Goal: Contribute content

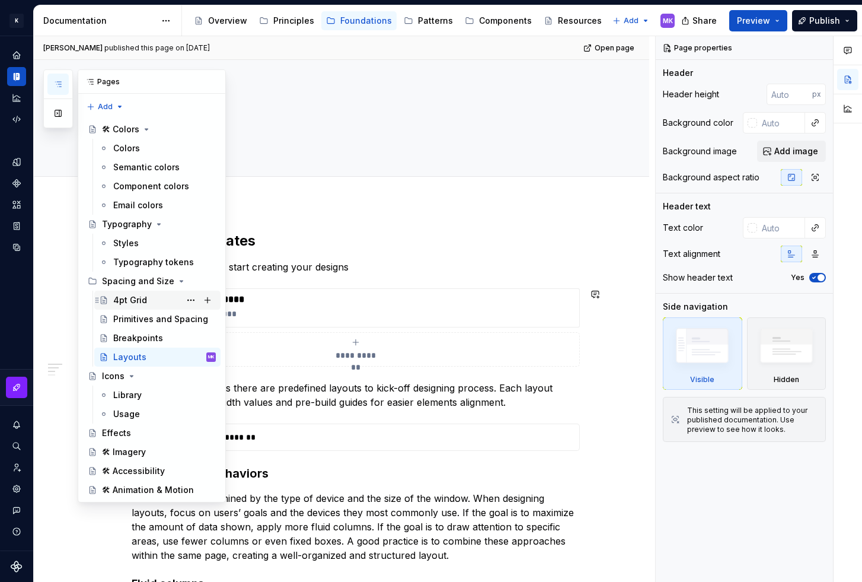
click at [142, 293] on div "4pt Grid" at bounding box center [164, 300] width 103 height 17
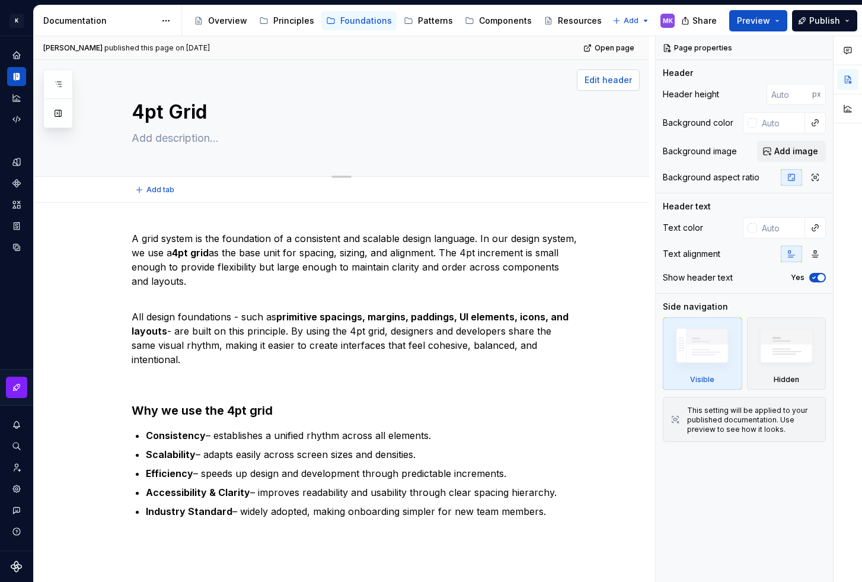
click at [617, 80] on span "Edit header" at bounding box center [608, 80] width 47 height 12
type textarea "*"
click at [144, 227] on div "A grid system is the foundation of a consistent and scalable design language. I…" at bounding box center [342, 469] width 616 height 533
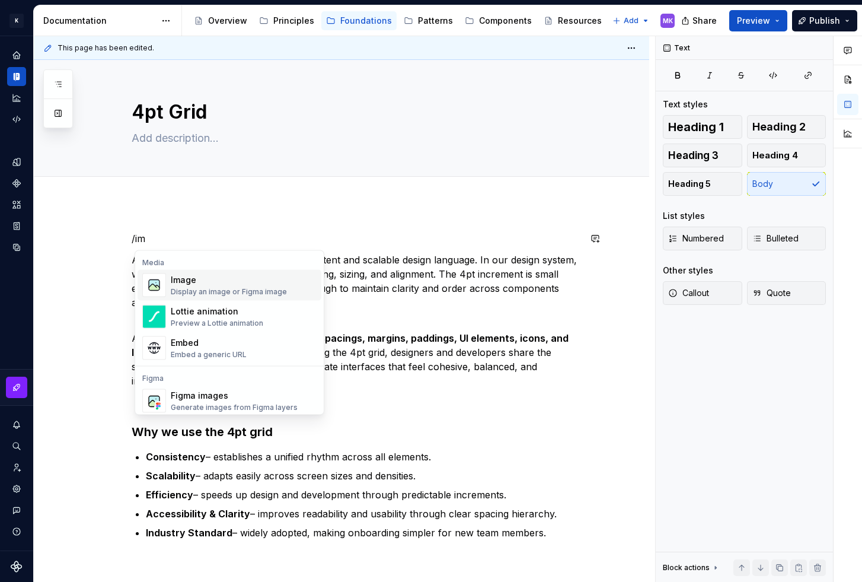
click at [227, 287] on div "Display an image or Figma image" at bounding box center [229, 291] width 116 height 9
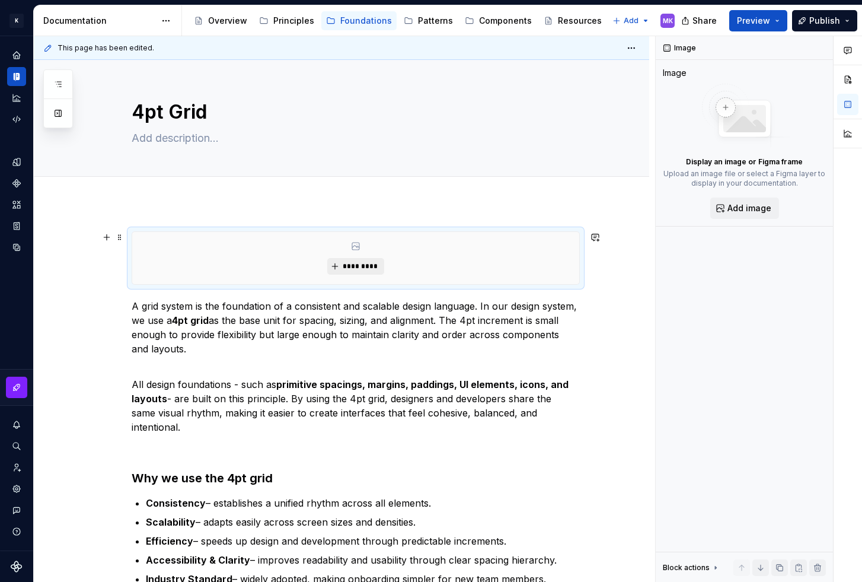
click at [360, 263] on span "*********" at bounding box center [360, 266] width 36 height 9
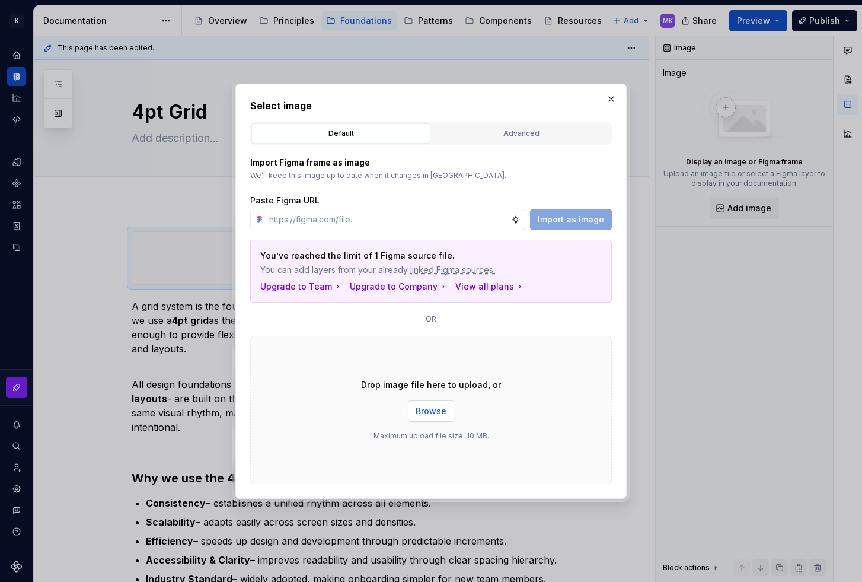
click at [432, 416] on span "Browse" at bounding box center [431, 411] width 31 height 12
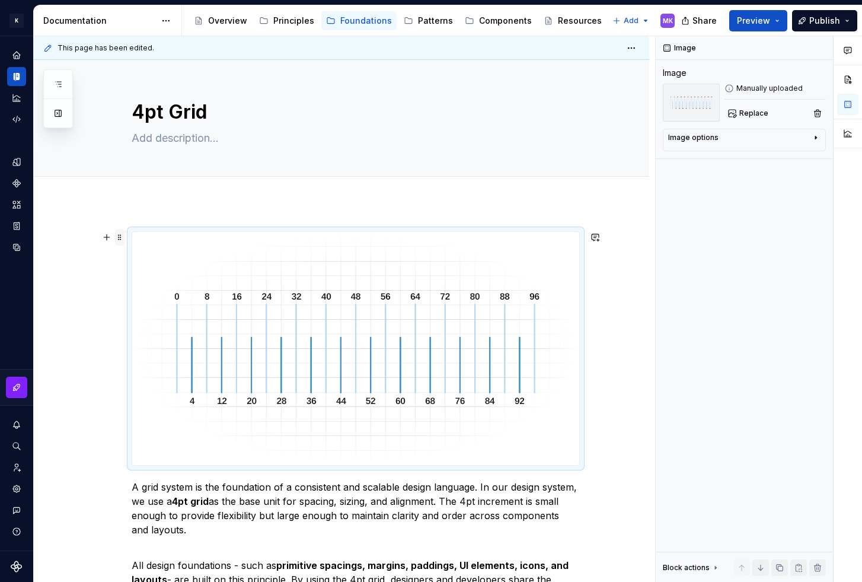
click at [124, 239] on span at bounding box center [119, 237] width 9 height 17
click at [710, 136] on div "Image options" at bounding box center [693, 137] width 50 height 9
click at [790, 152] on icon "button" at bounding box center [786, 155] width 9 height 9
click at [622, 323] on div "A grid system is the foundation of a consistent and scalable design language. I…" at bounding box center [342, 593] width 616 height 781
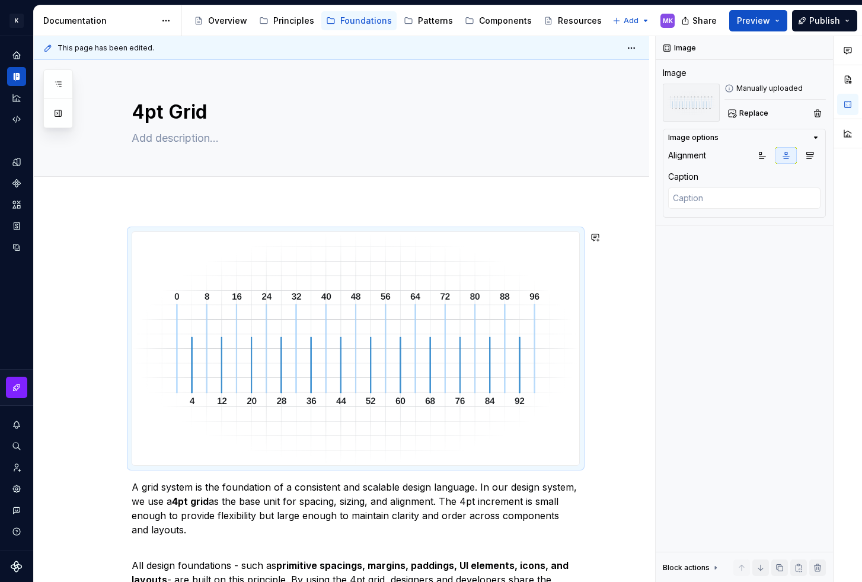
click at [626, 217] on div "A grid system is the foundation of a consistent and scalable design language. I…" at bounding box center [342, 593] width 616 height 781
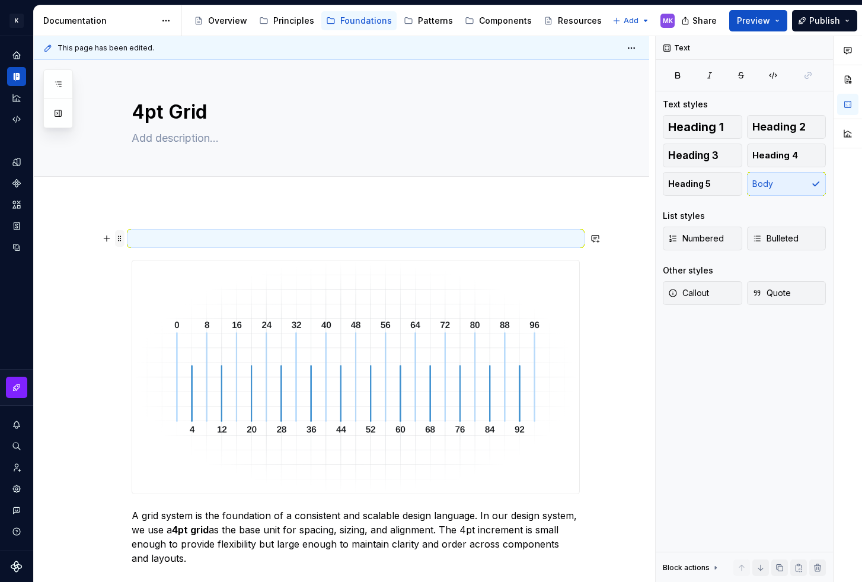
click at [122, 241] on span at bounding box center [119, 238] width 9 height 17
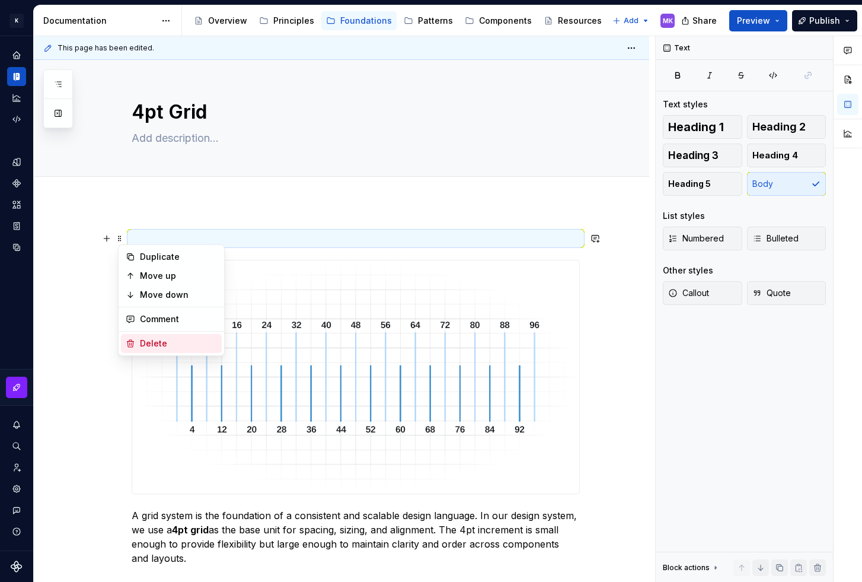
click at [148, 338] on div "Delete" at bounding box center [178, 344] width 77 height 12
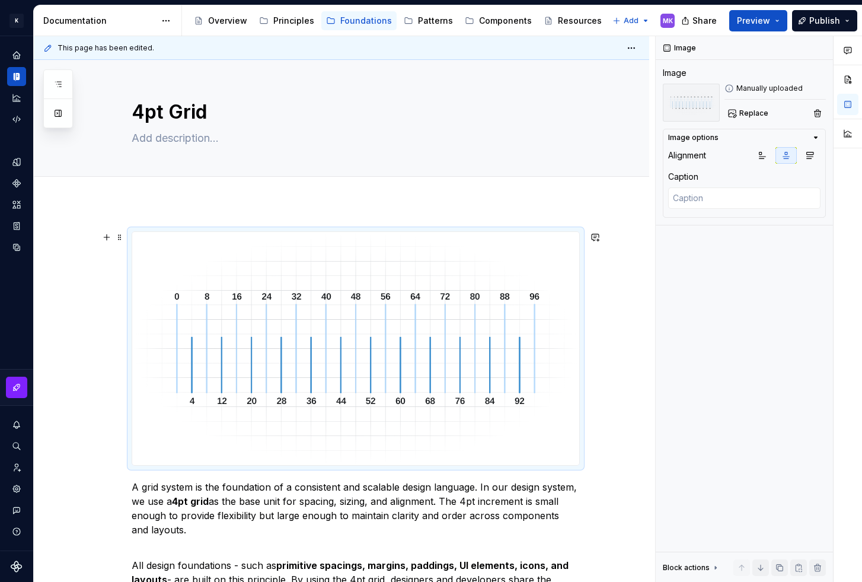
click at [77, 329] on div "A grid system is the foundation of a consistent and scalable design language. I…" at bounding box center [342, 593] width 616 height 781
click at [820, 20] on span "Publish" at bounding box center [825, 21] width 31 height 12
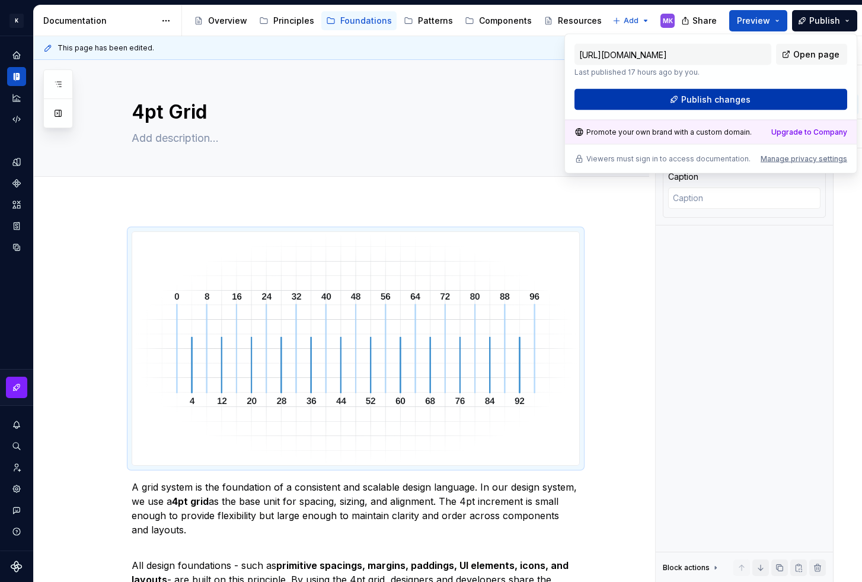
click at [710, 102] on span "Publish changes" at bounding box center [716, 100] width 69 height 12
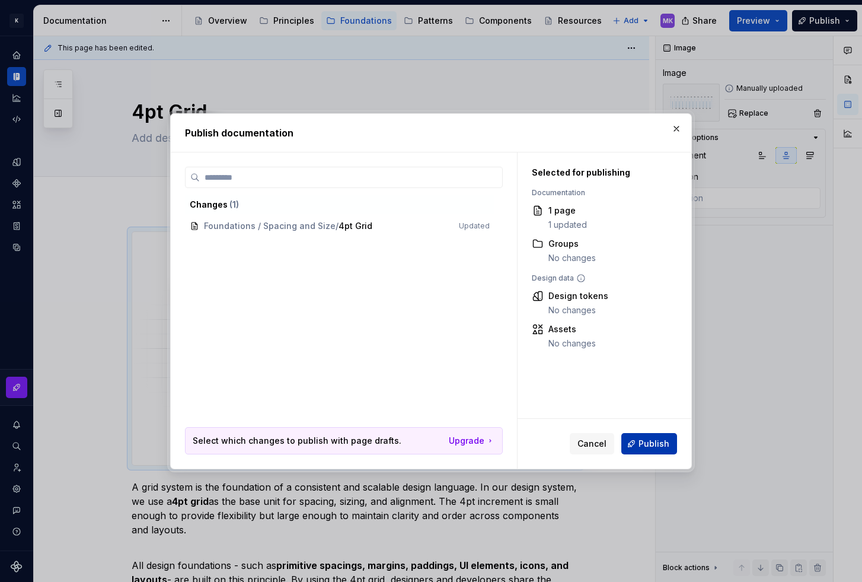
click at [647, 445] on span "Publish" at bounding box center [654, 444] width 31 height 12
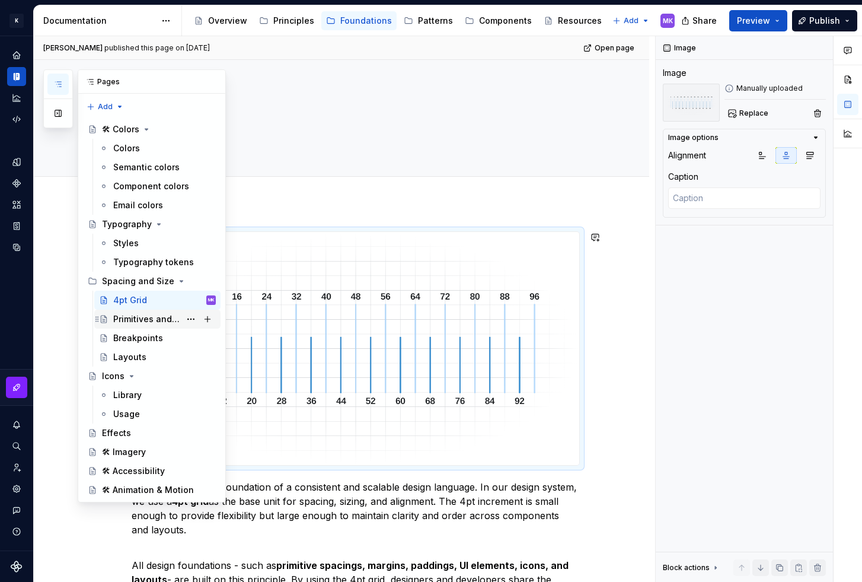
click at [157, 320] on div "Primitives and Spacing" at bounding box center [146, 319] width 67 height 12
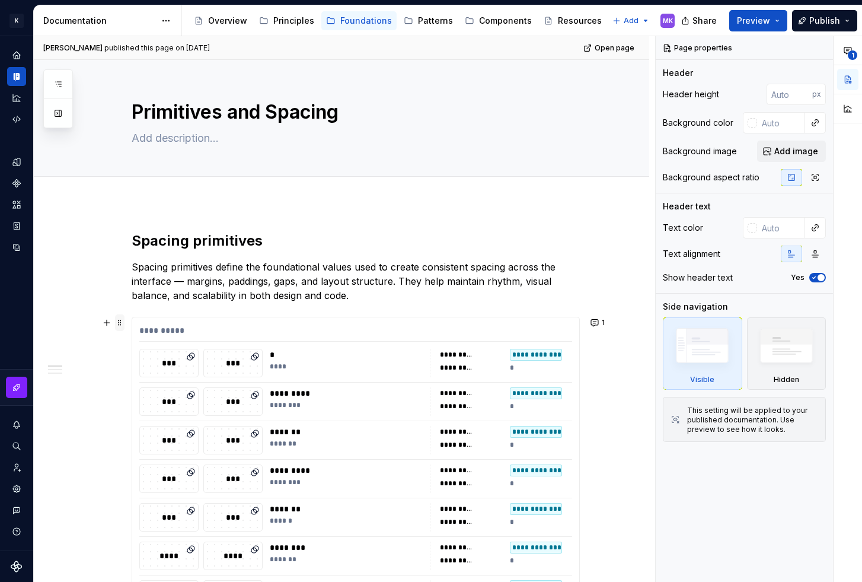
click at [124, 319] on span at bounding box center [119, 322] width 9 height 17
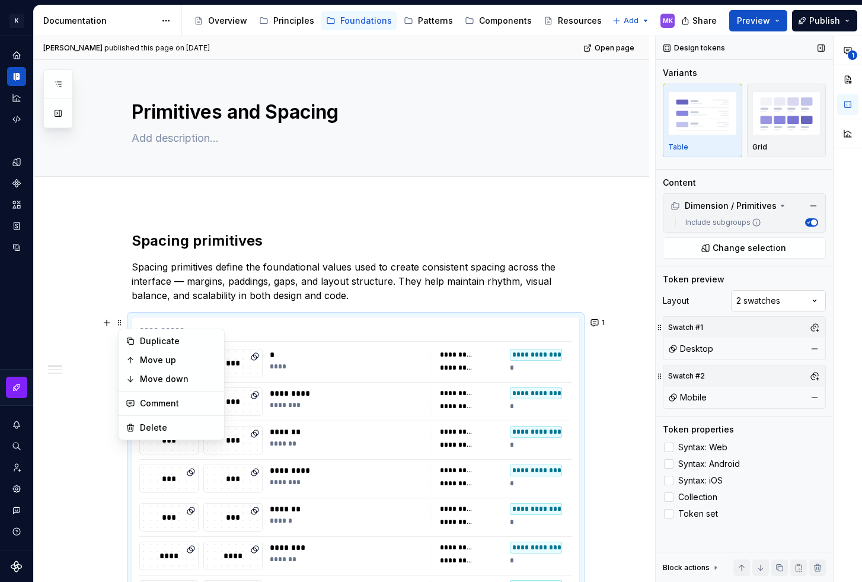
click at [815, 300] on div "**********" at bounding box center [759, 309] width 206 height 546
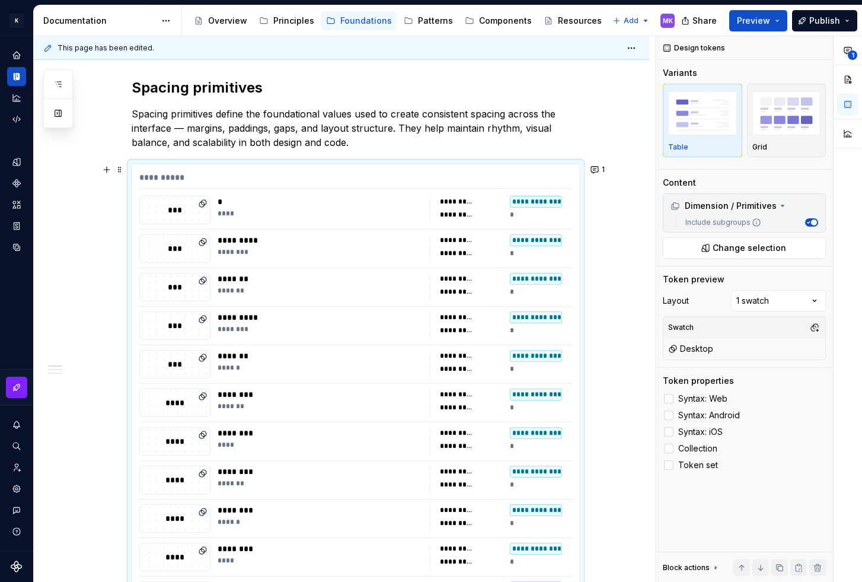
scroll to position [167, 0]
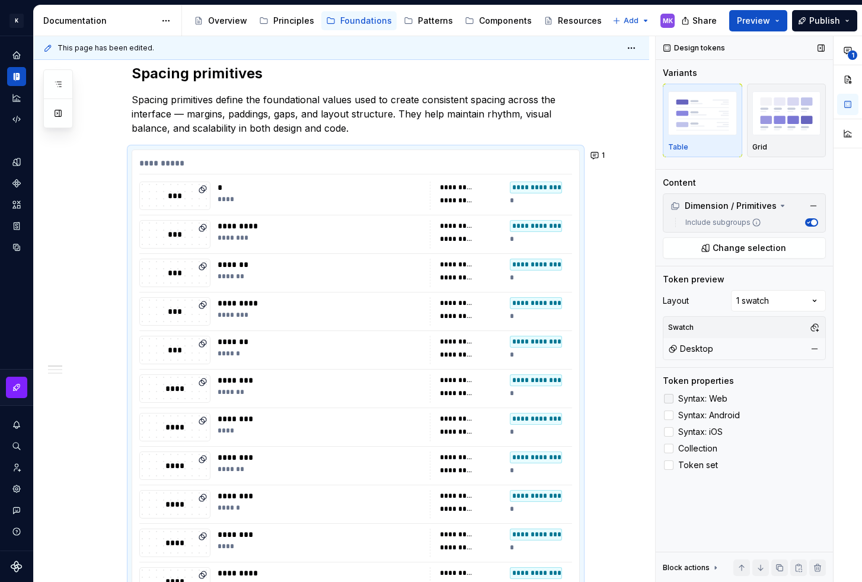
click at [668, 395] on div at bounding box center [668, 398] width 9 height 9
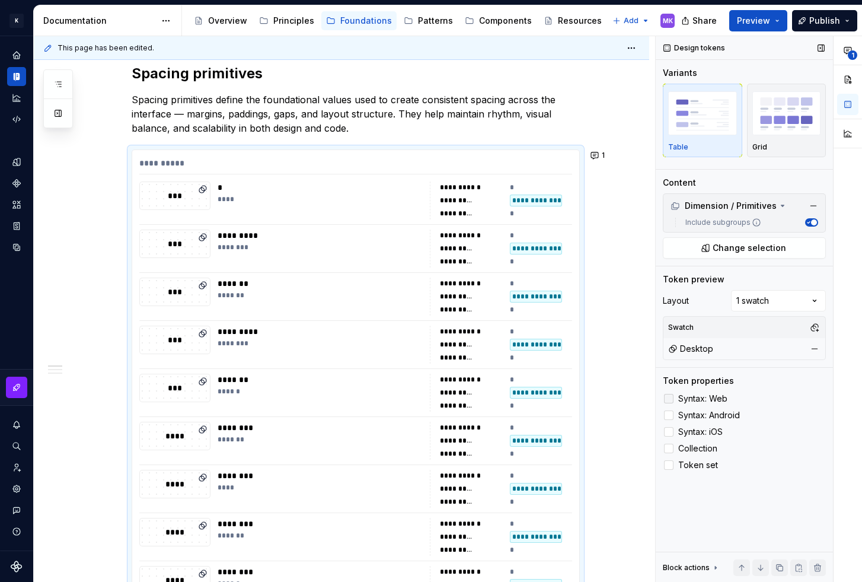
click at [669, 399] on icon at bounding box center [669, 399] width 0 height 0
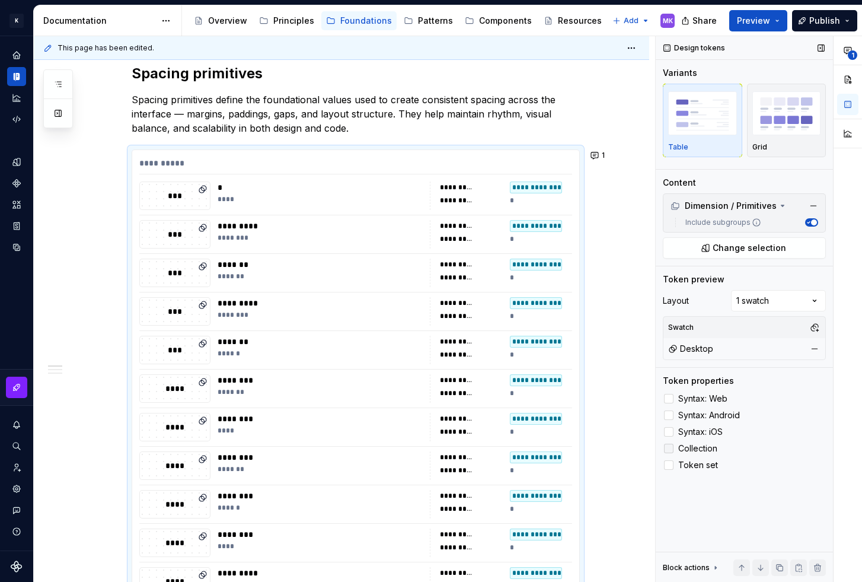
click at [669, 448] on polyline at bounding box center [669, 448] width 0 height 0
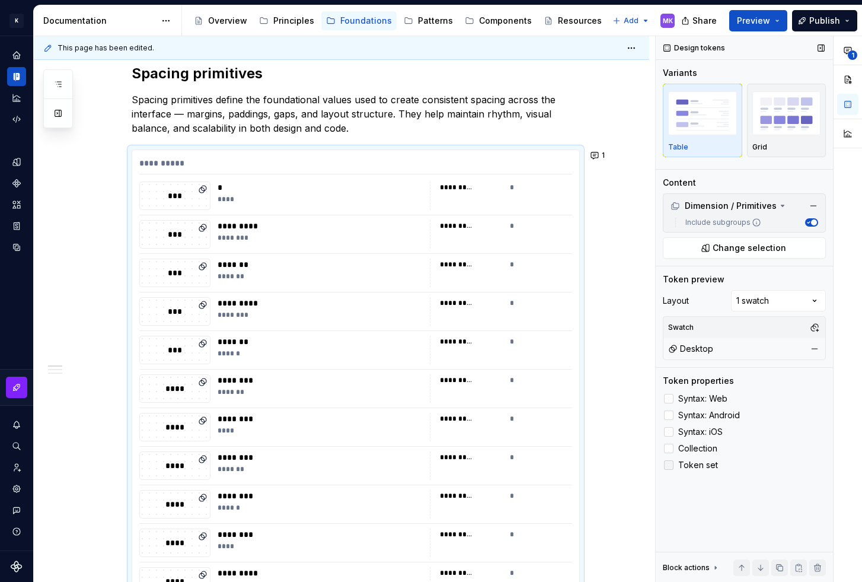
click at [669, 465] on icon at bounding box center [669, 465] width 0 height 0
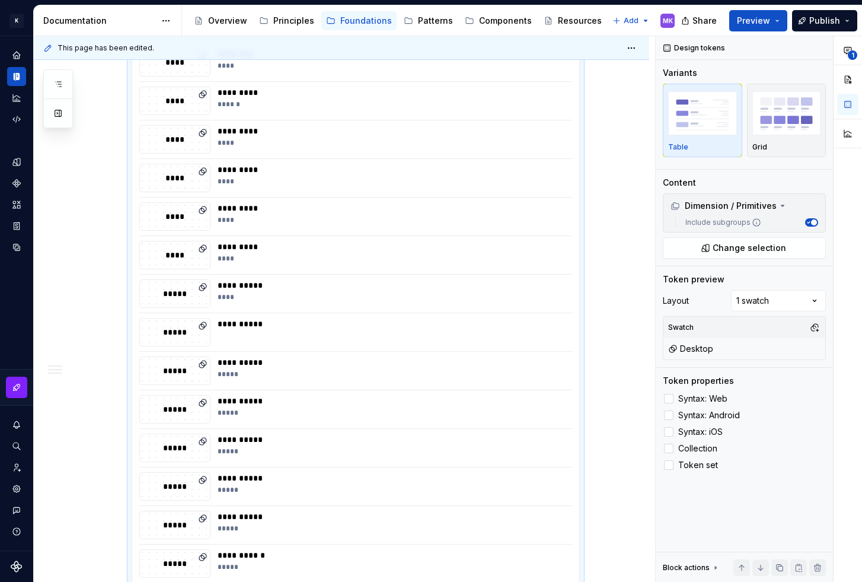
scroll to position [634, 0]
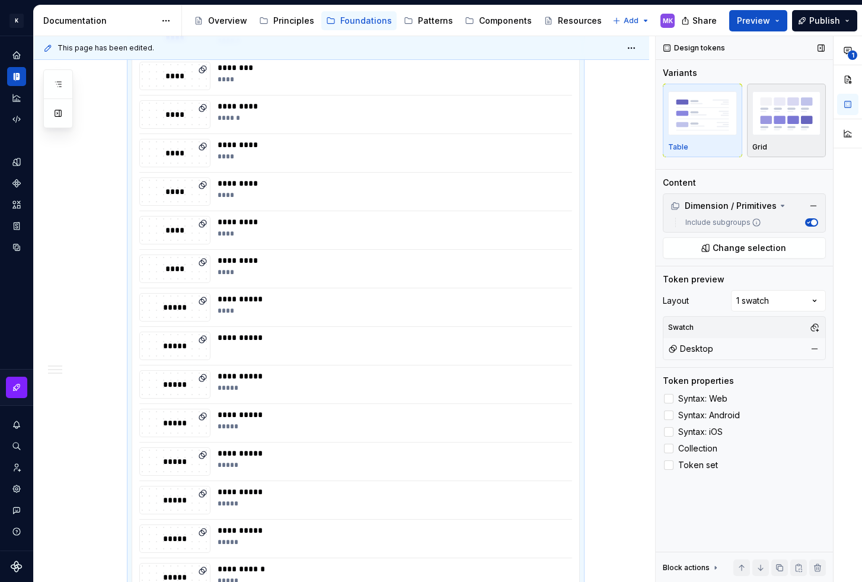
click at [782, 115] on img "button" at bounding box center [787, 112] width 69 height 43
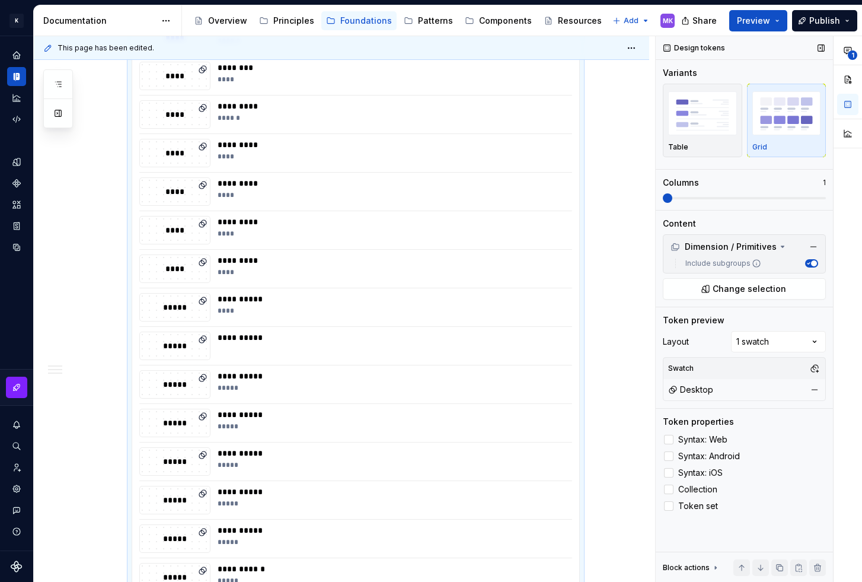
scroll to position [281, 0]
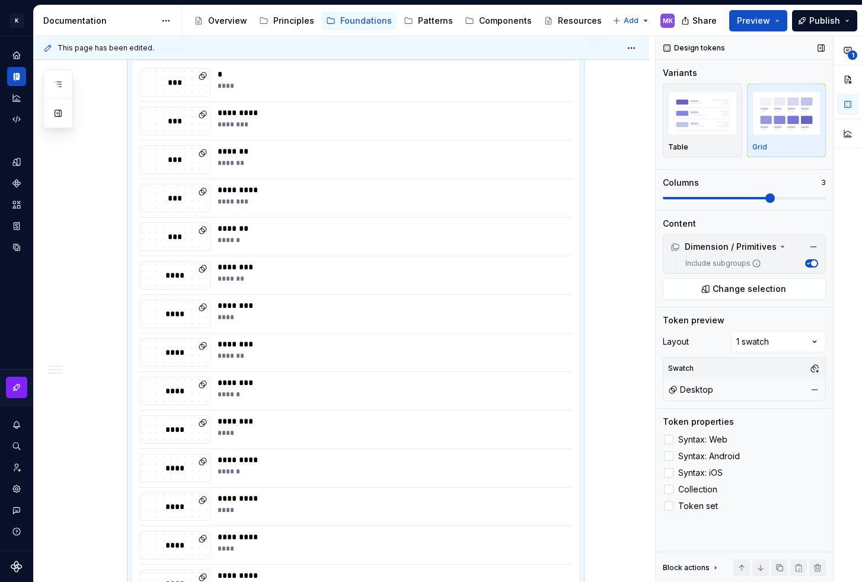
click at [766, 198] on span at bounding box center [770, 197] width 9 height 9
click at [817, 198] on span at bounding box center [821, 197] width 9 height 9
click at [822, 20] on span "Publish" at bounding box center [825, 21] width 31 height 12
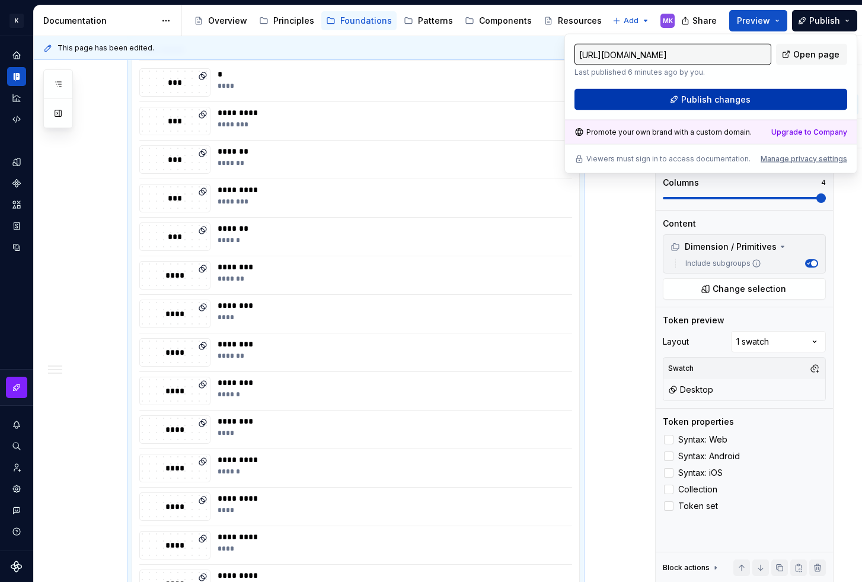
click at [762, 102] on button "Publish changes" at bounding box center [711, 99] width 273 height 21
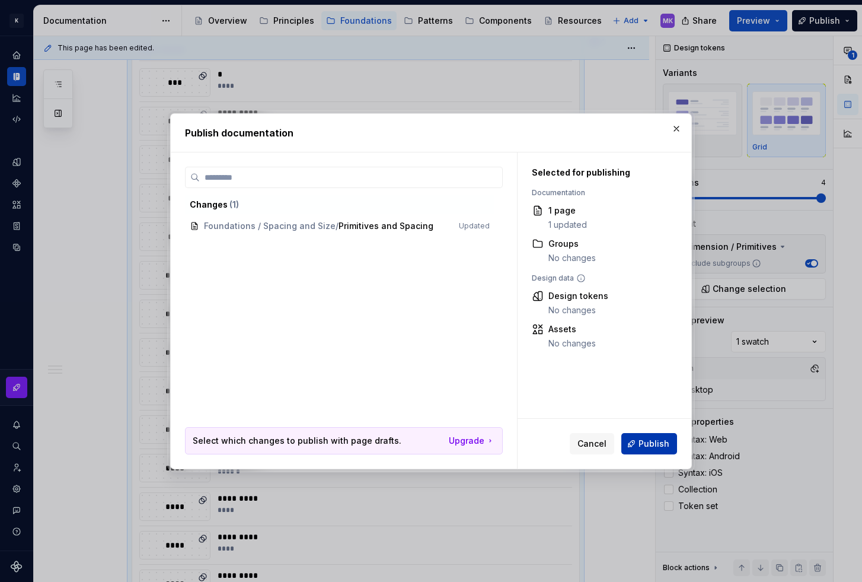
click at [652, 442] on span "Publish" at bounding box center [654, 444] width 31 height 12
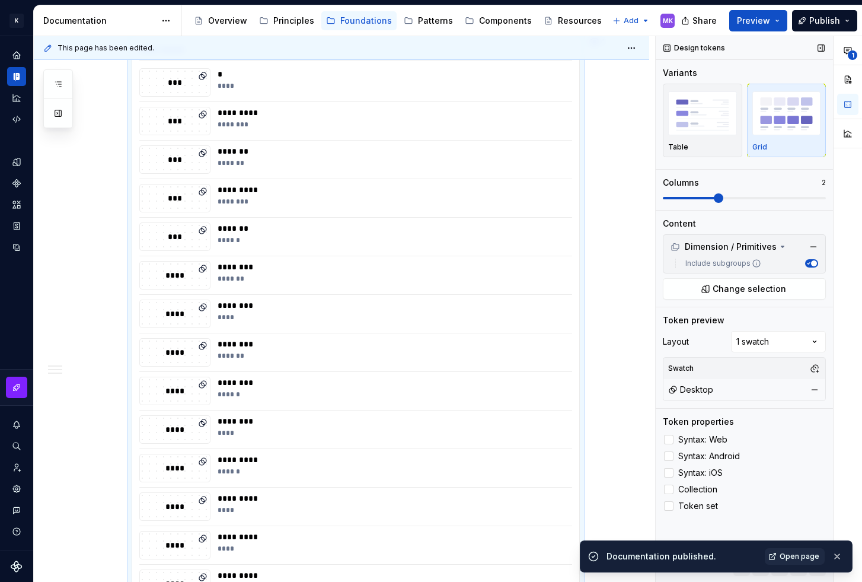
click at [724, 198] on span at bounding box center [718, 197] width 9 height 9
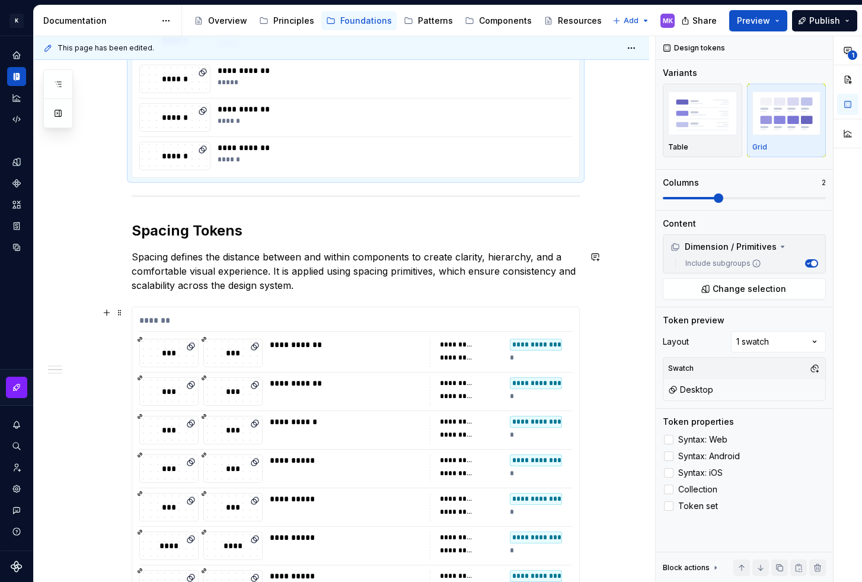
scroll to position [1403, 0]
click at [122, 312] on span at bounding box center [119, 312] width 9 height 17
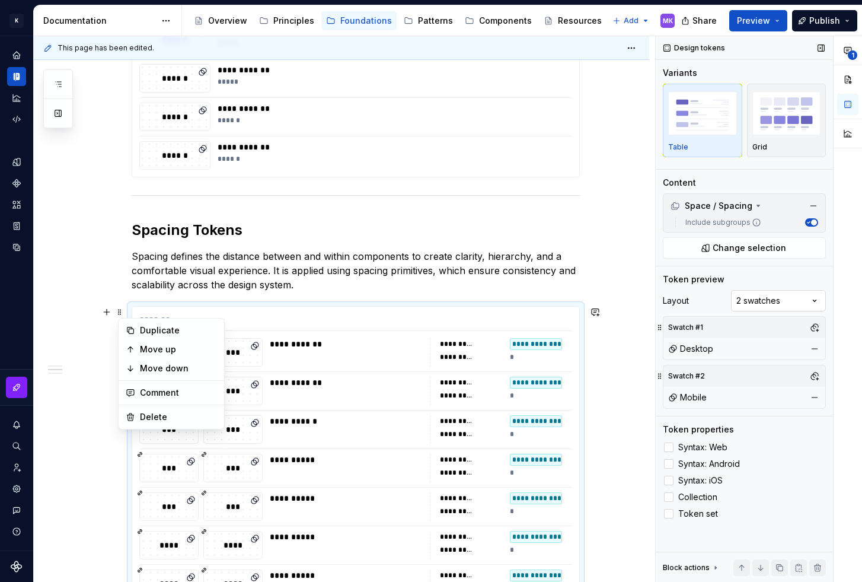
click at [786, 297] on div "**********" at bounding box center [759, 309] width 206 height 546
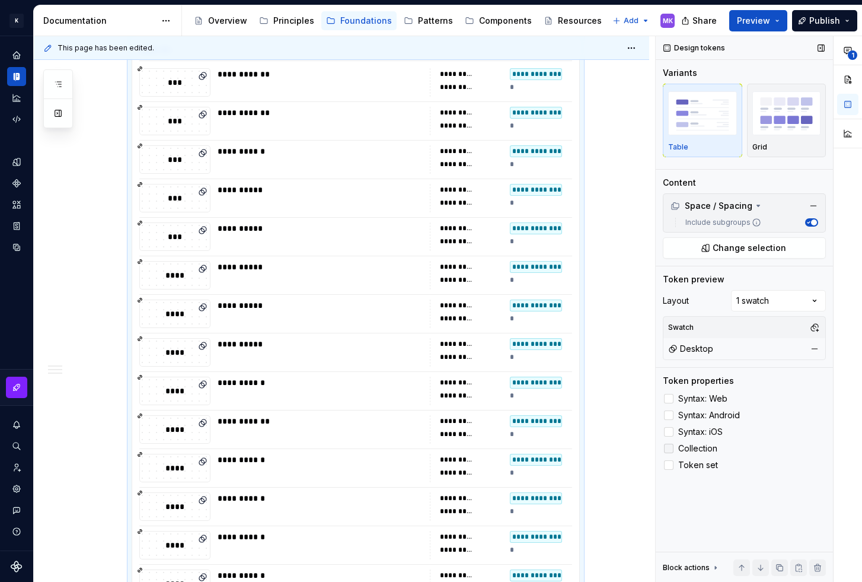
click at [669, 448] on icon at bounding box center [669, 448] width 0 height 0
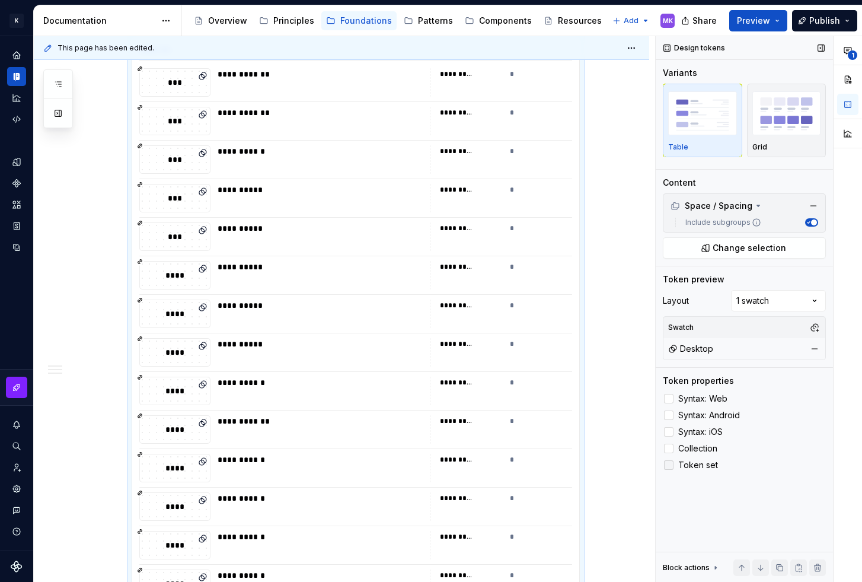
click at [669, 465] on icon at bounding box center [669, 465] width 0 height 0
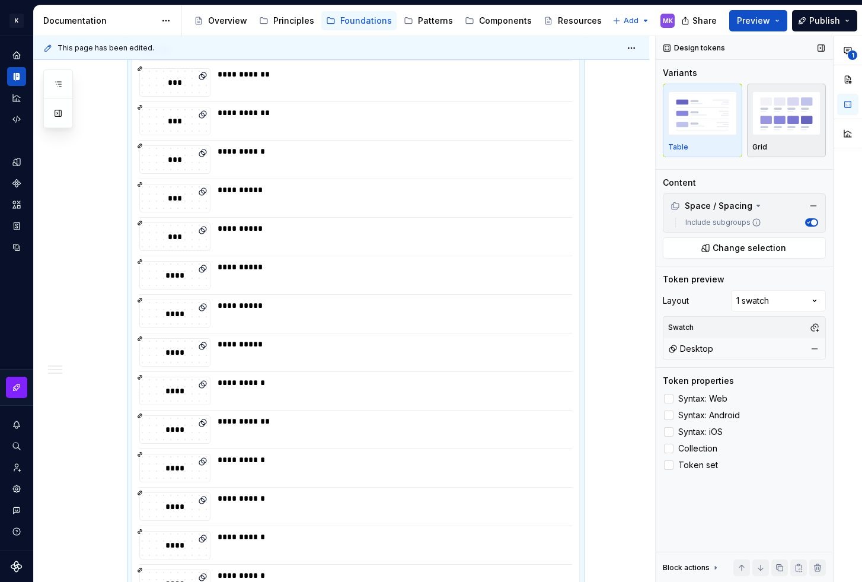
click at [782, 122] on img "button" at bounding box center [787, 112] width 69 height 43
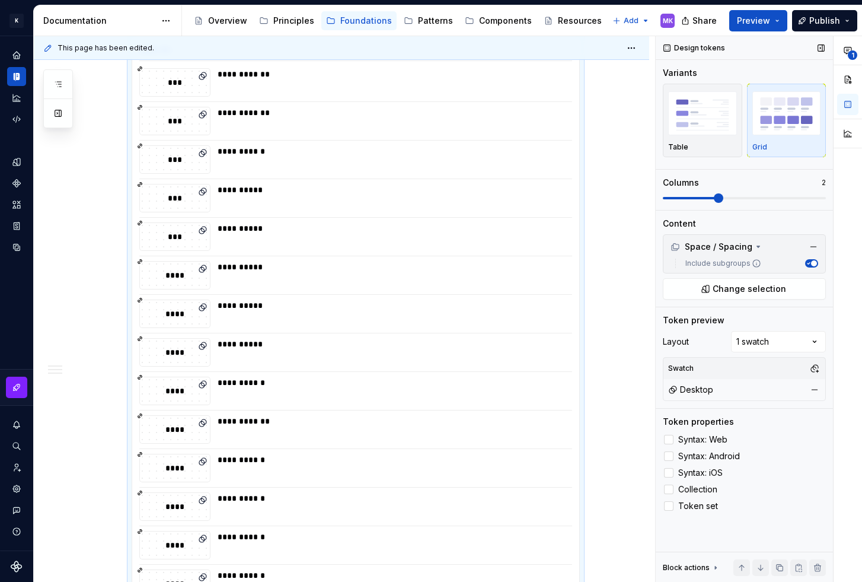
click at [724, 198] on span at bounding box center [718, 197] width 9 height 9
click at [817, 198] on span at bounding box center [821, 197] width 9 height 9
click at [717, 199] on span at bounding box center [690, 198] width 55 height 2
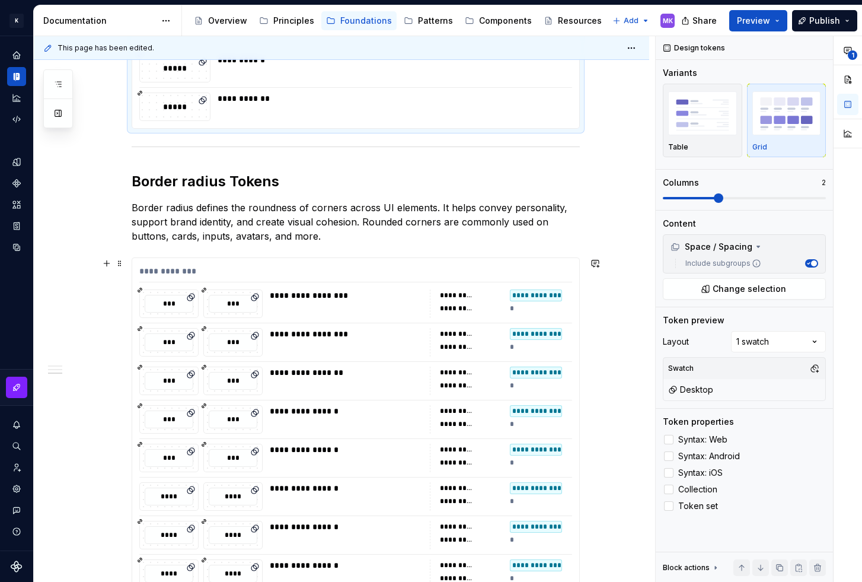
scroll to position [2274, 0]
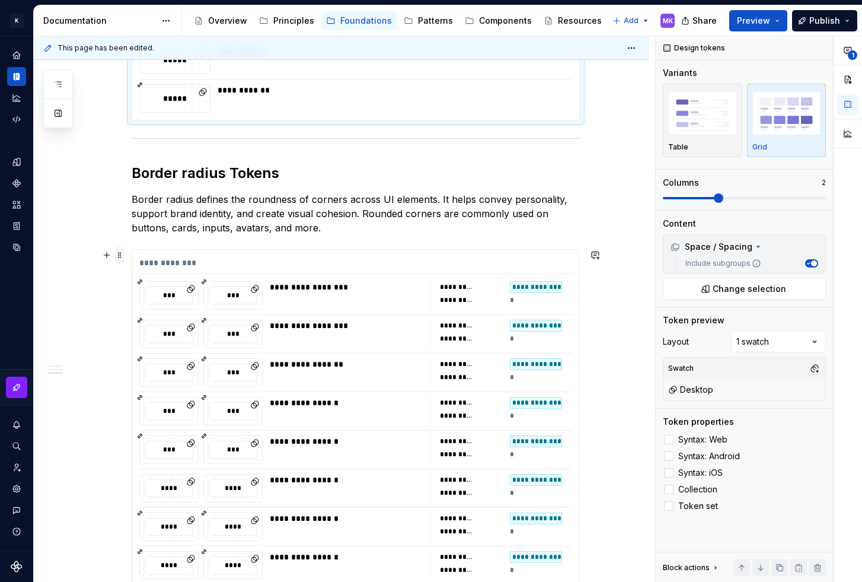
click at [122, 258] on span at bounding box center [119, 255] width 9 height 17
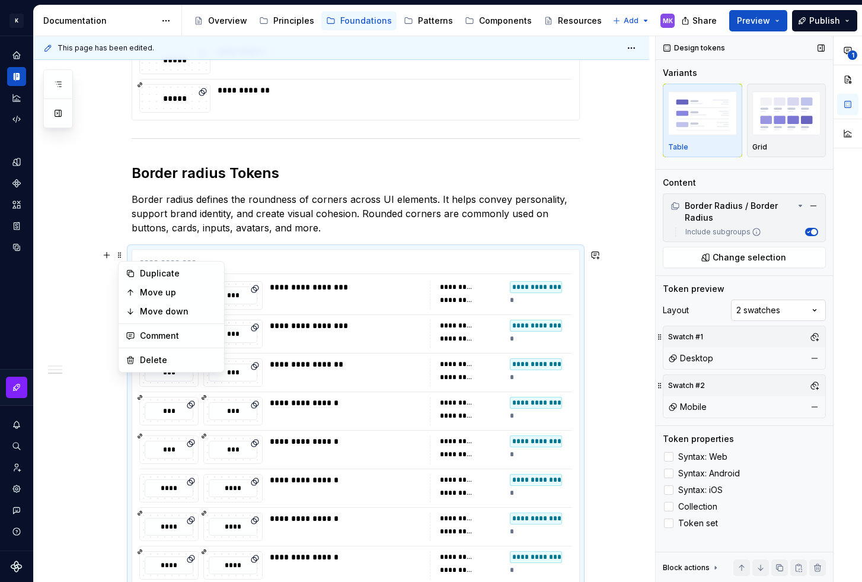
click at [756, 308] on div "**********" at bounding box center [759, 309] width 206 height 546
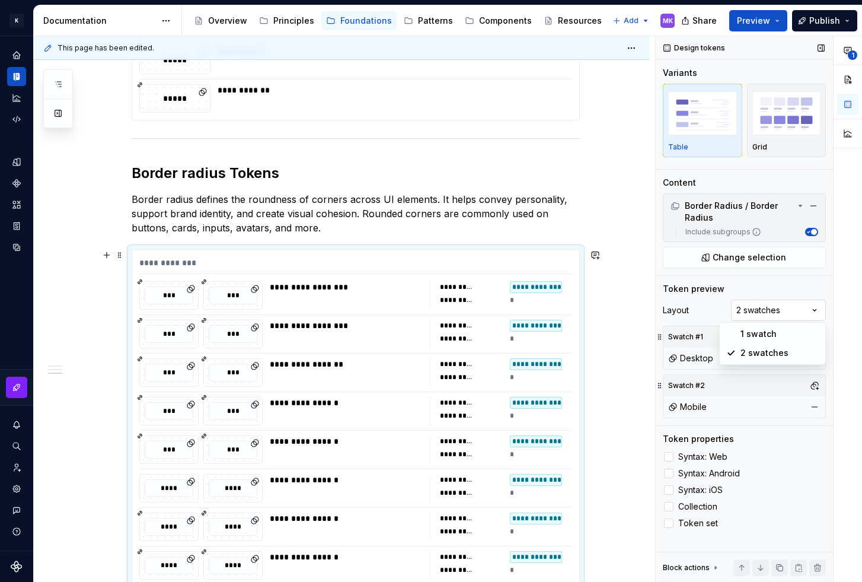
scroll to position [2355, 0]
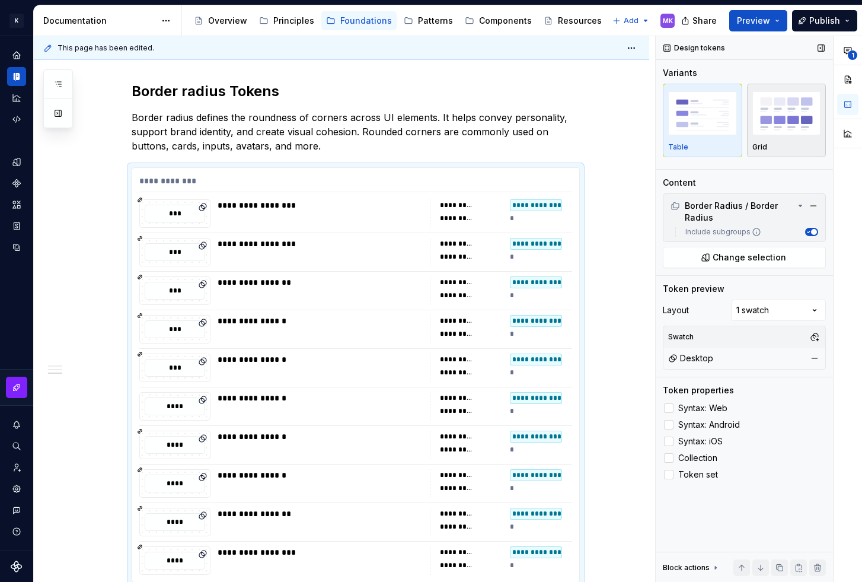
click at [785, 140] on div "Grid" at bounding box center [787, 120] width 69 height 63
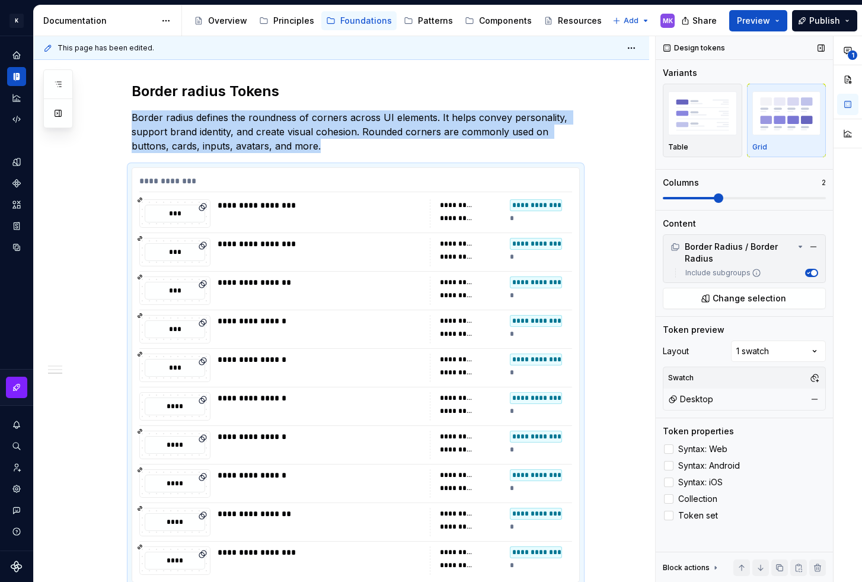
click at [730, 193] on span at bounding box center [744, 197] width 163 height 9
click at [669, 499] on icon at bounding box center [669, 499] width 0 height 0
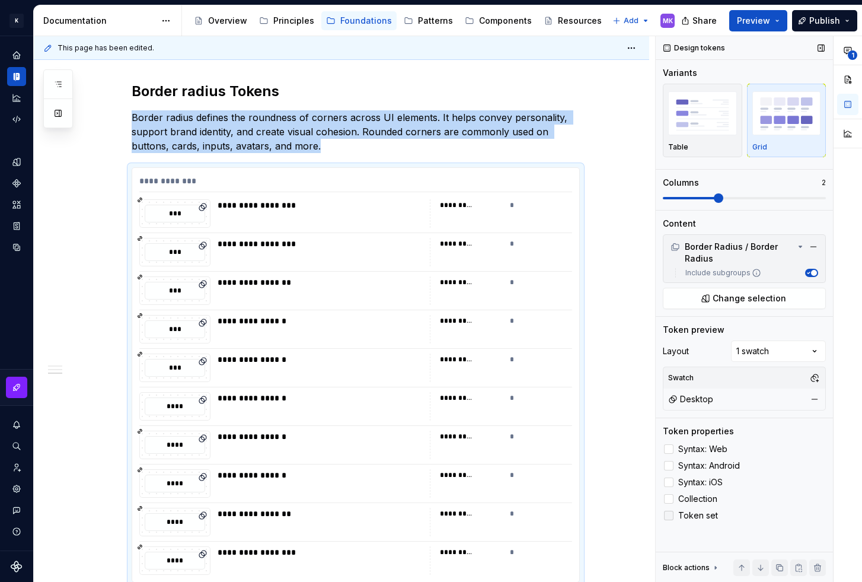
click at [669, 515] on icon at bounding box center [669, 515] width 0 height 0
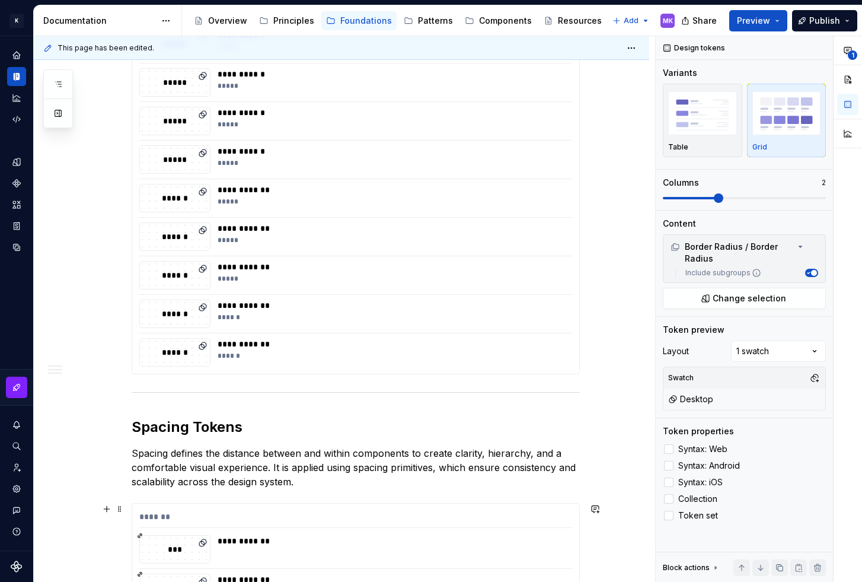
scroll to position [1180, 0]
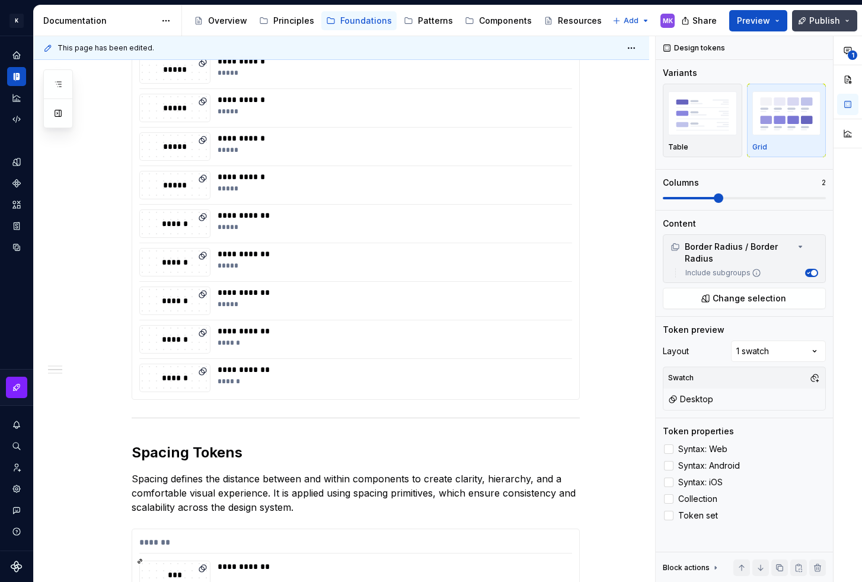
click at [821, 23] on span "Publish" at bounding box center [825, 21] width 31 height 12
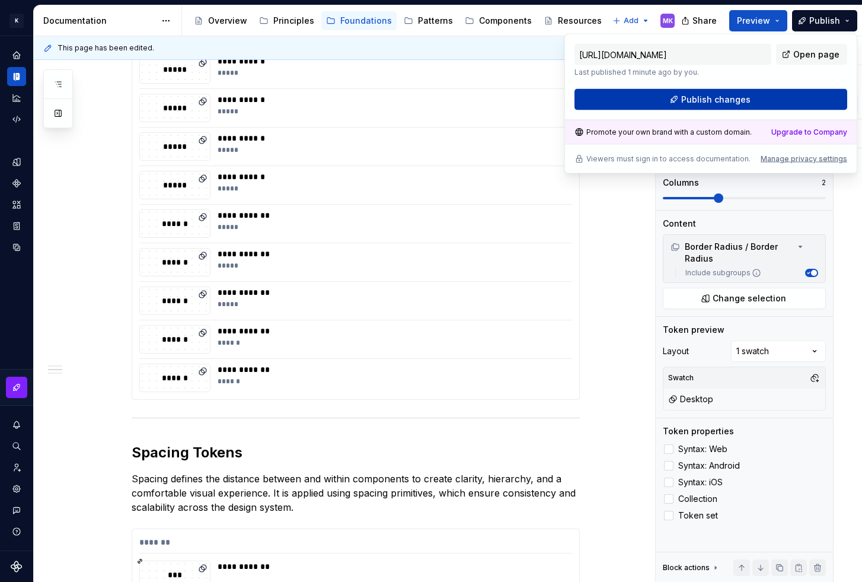
click at [741, 99] on span "Publish changes" at bounding box center [716, 100] width 69 height 12
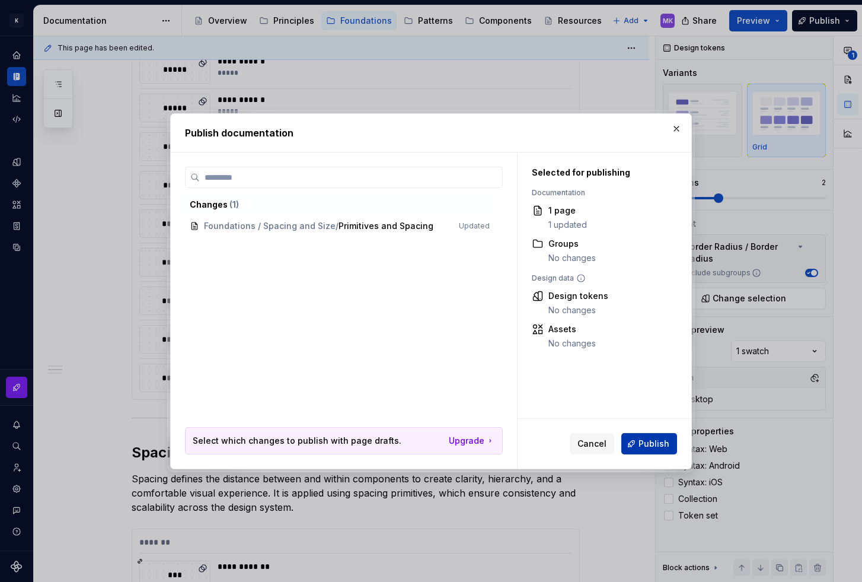
click at [652, 445] on span "Publish" at bounding box center [654, 444] width 31 height 12
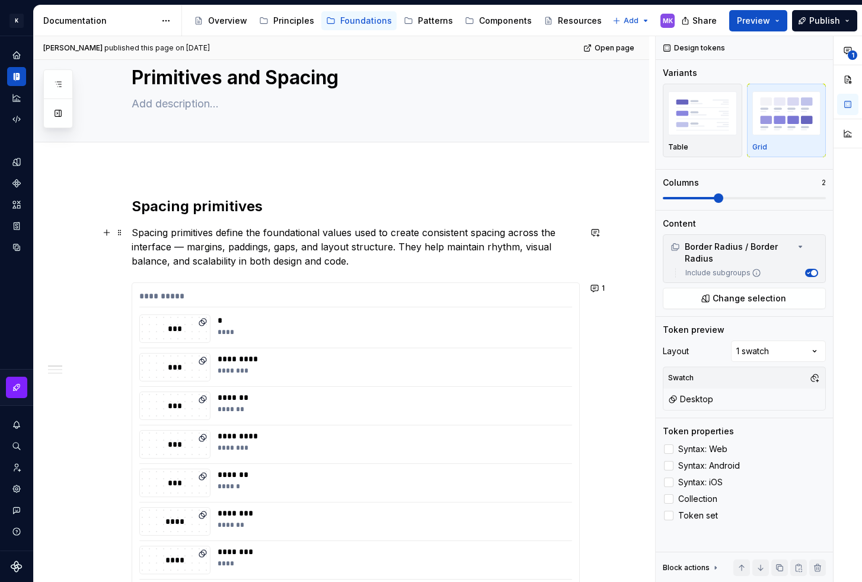
scroll to position [0, 0]
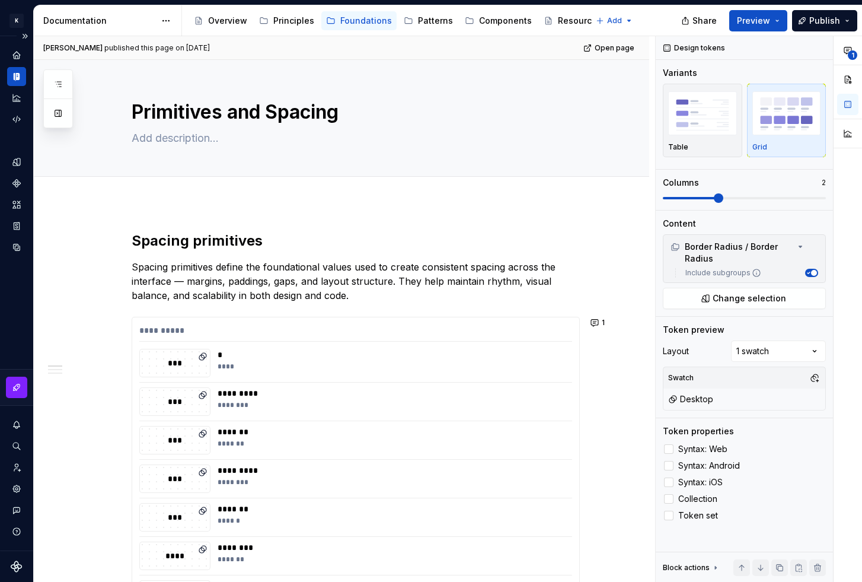
type textarea "*"
